Goal: Transaction & Acquisition: Purchase product/service

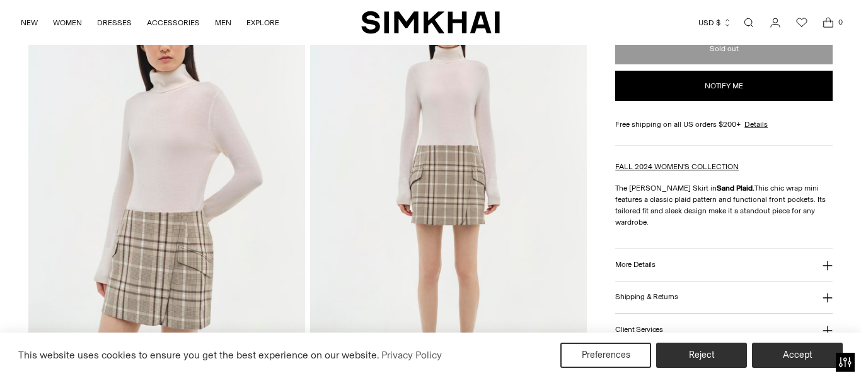
scroll to position [521, 0]
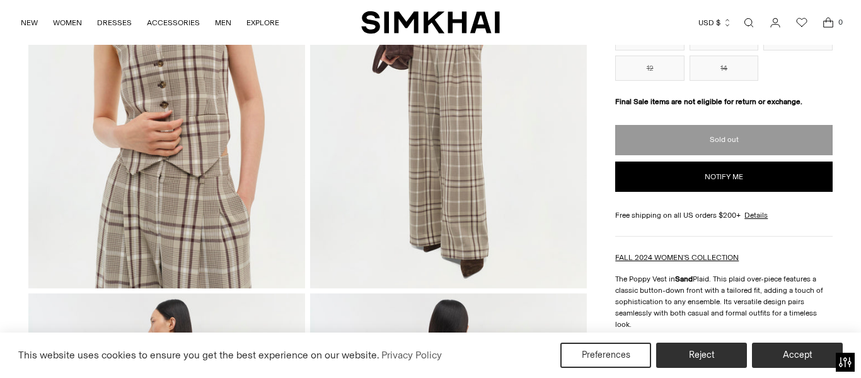
scroll to position [190, 0]
